Goal: Find specific page/section: Find specific page/section

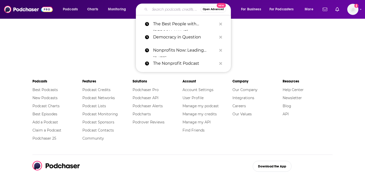
click at [181, 9] on input "Search podcasts, credits, & more..." at bounding box center [175, 9] width 51 height 8
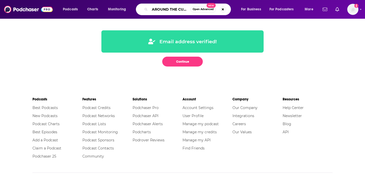
scroll to position [0, 3]
type input "AROUND THE CURLS"
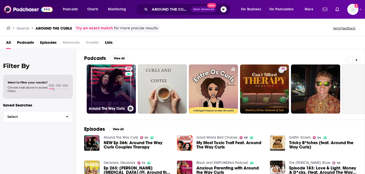
click at [103, 90] on link "59 Around The Way Curls" at bounding box center [111, 89] width 49 height 49
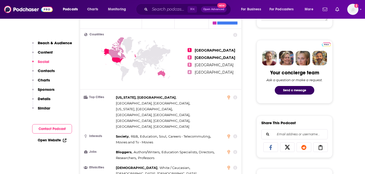
scroll to position [90, 0]
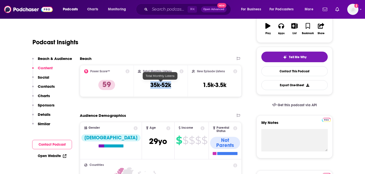
drag, startPoint x: 150, startPoint y: 85, endPoint x: 170, endPoint y: 86, distance: 19.8
click at [170, 86] on h3 "35k-52k" at bounding box center [160, 85] width 21 height 8
copy h3 "35k-52k"
